Goal: Task Accomplishment & Management: Use online tool/utility

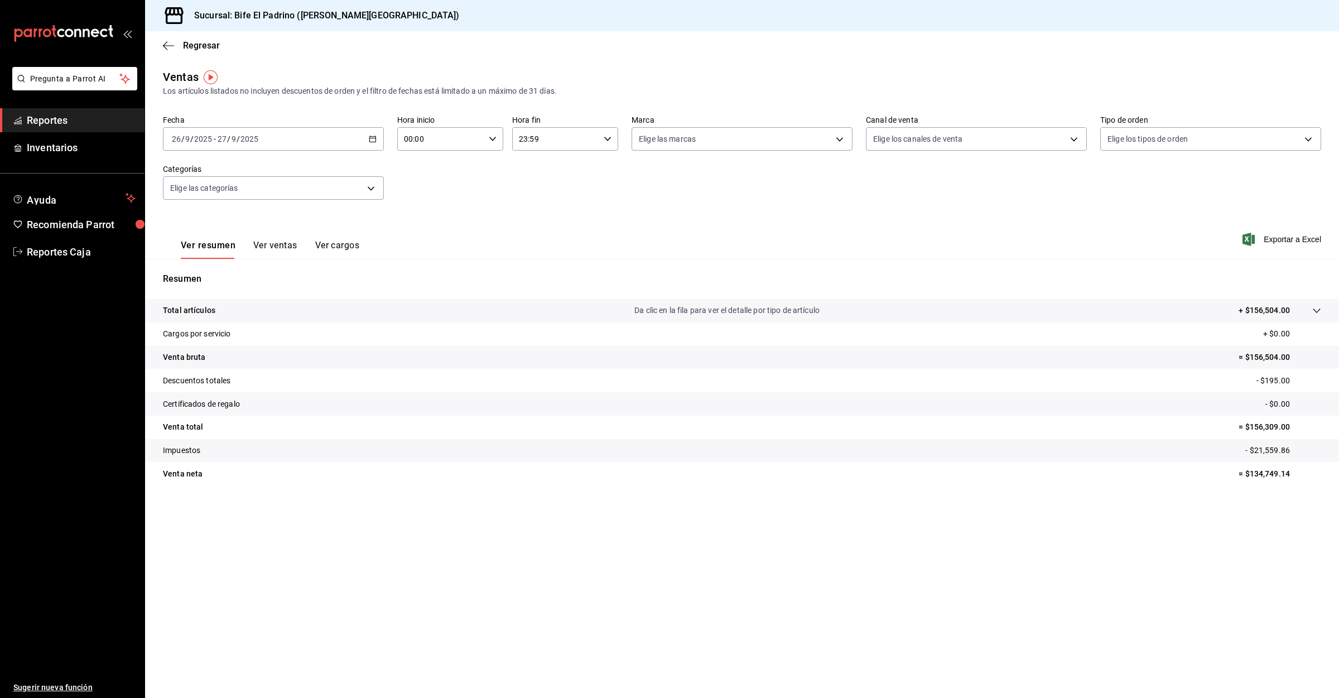
click at [57, 124] on span "Reportes" at bounding box center [81, 120] width 109 height 15
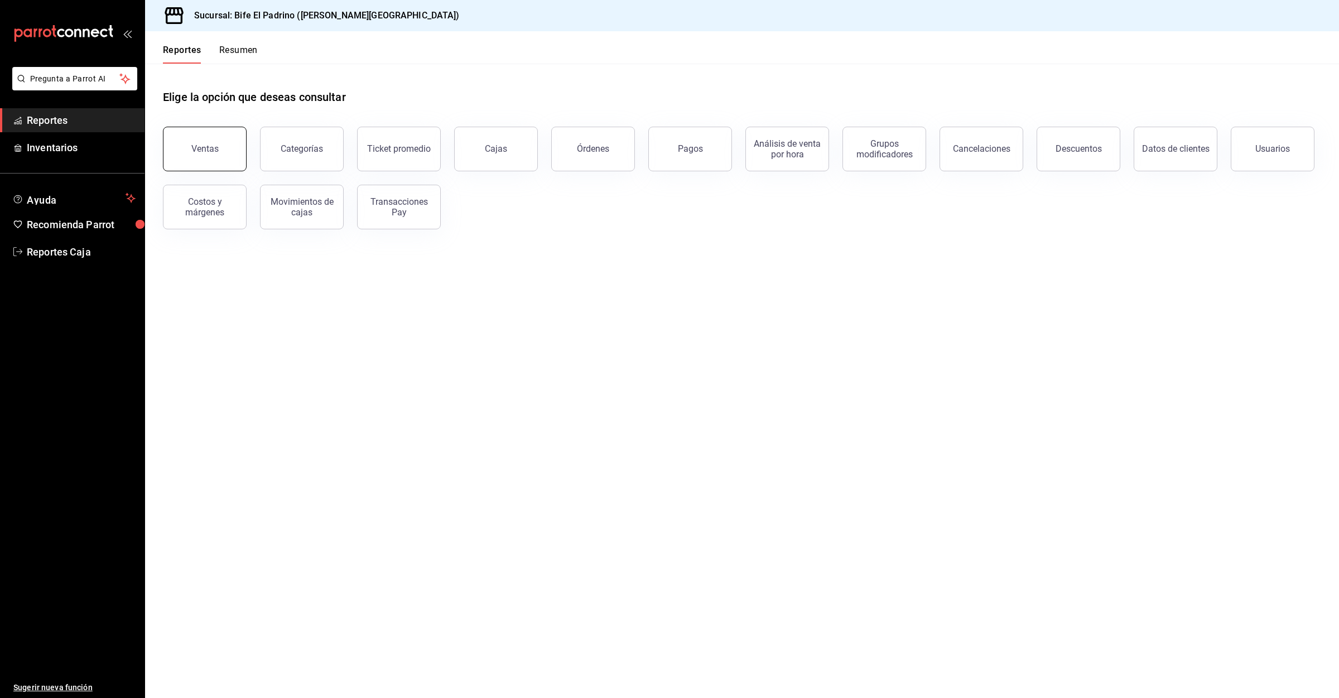
click at [196, 150] on div "Ventas" at bounding box center [204, 148] width 27 height 11
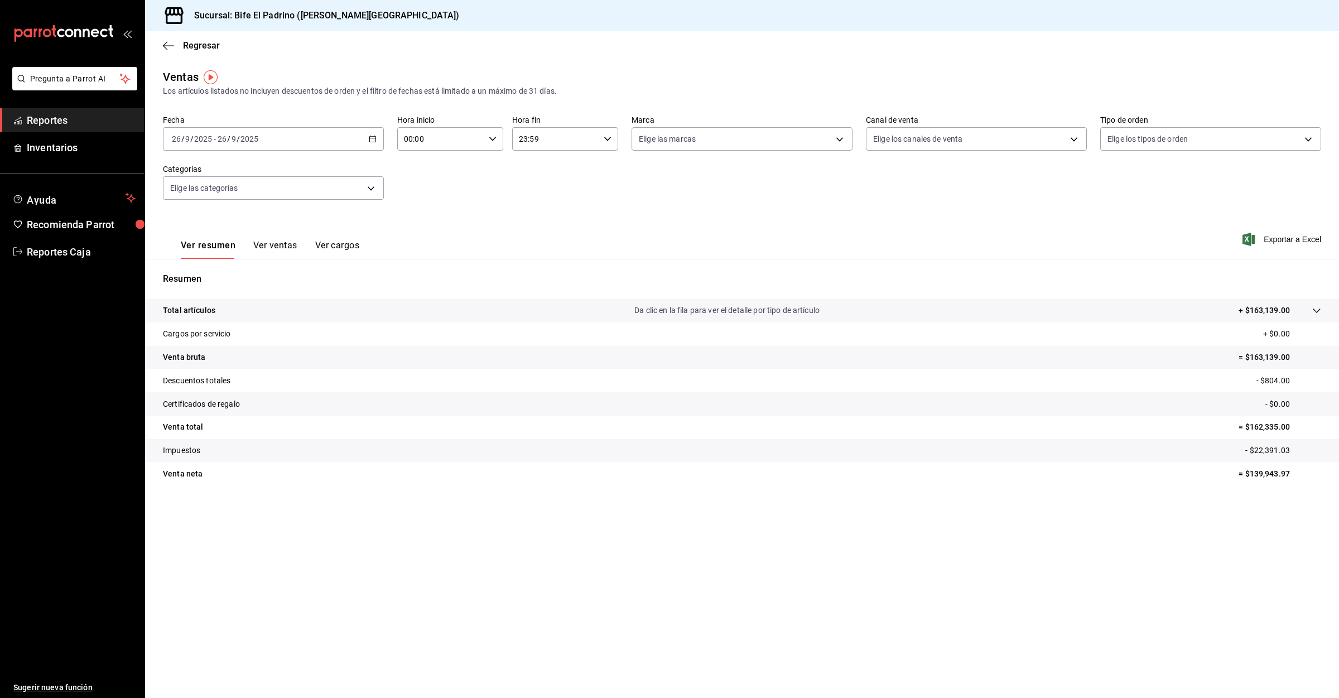
click at [351, 146] on div "[DATE] [DATE] - [DATE] [DATE]" at bounding box center [273, 138] width 221 height 23
click at [226, 270] on span "Rango de fechas" at bounding box center [215, 273] width 86 height 12
click at [390, 287] on abbr "27" at bounding box center [390, 287] width 7 height 8
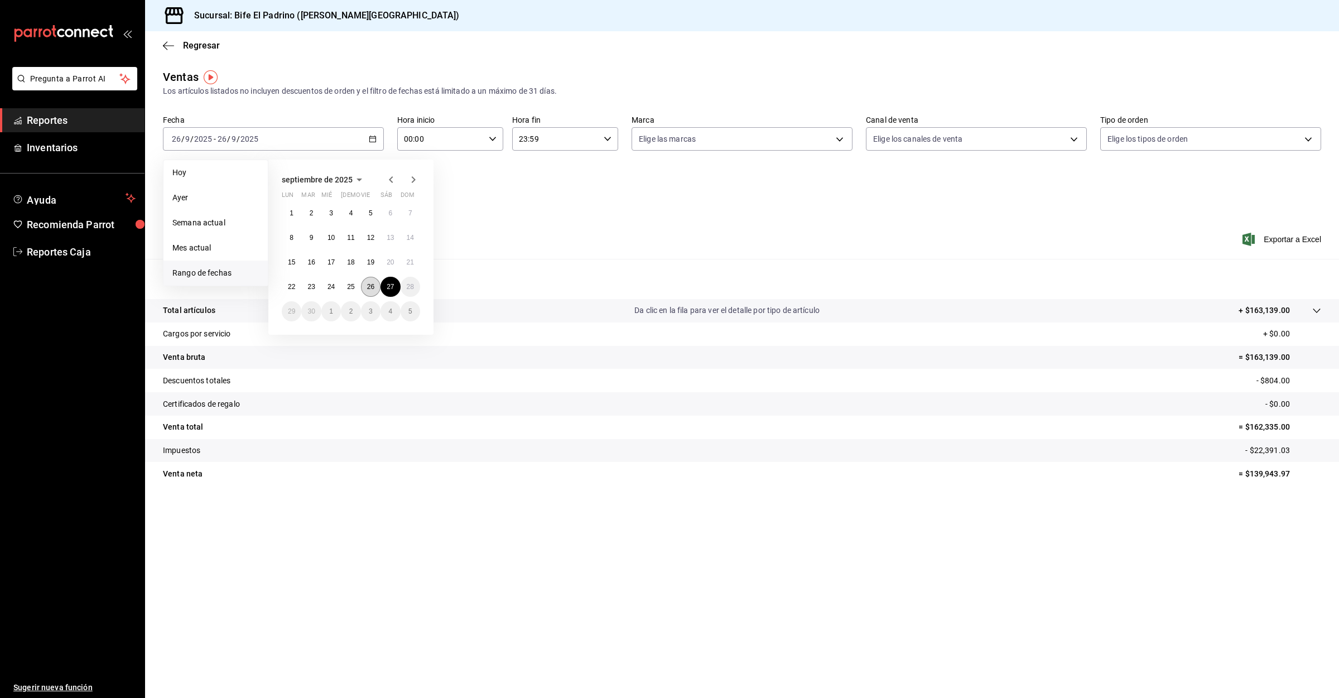
click at [363, 287] on button "26" at bounding box center [371, 287] width 20 height 20
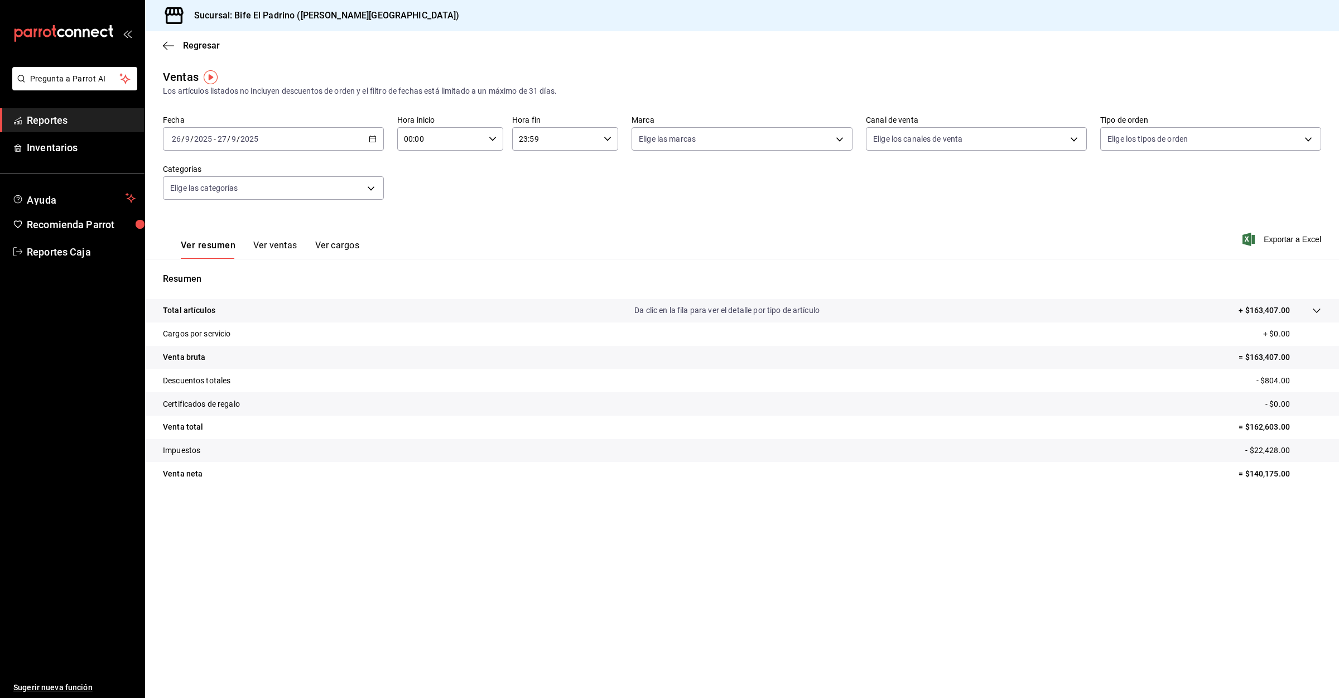
click at [1282, 229] on div "Ver resumen Ver ventas Ver cargos Exportar a Excel" at bounding box center [742, 236] width 1194 height 46
click at [1282, 239] on span "Exportar a Excel" at bounding box center [1283, 239] width 76 height 13
